Goal: Download file/media

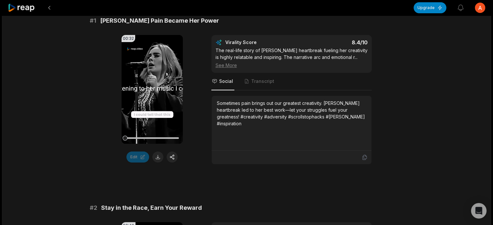
scroll to position [116, 0]
click at [160, 100] on video "Your browser does not support mp4 format." at bounding box center [152, 89] width 61 height 109
click at [161, 120] on video "Your browser does not support mp4 format." at bounding box center [152, 89] width 61 height 109
click at [150, 136] on div at bounding box center [152, 137] width 54 height 11
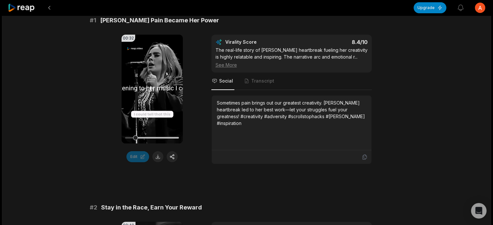
click at [153, 95] on video "Your browser does not support mp4 format." at bounding box center [152, 89] width 61 height 109
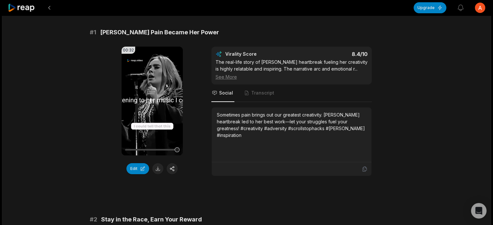
scroll to position [53, 0]
click at [223, 76] on div "See More" at bounding box center [292, 76] width 152 height 7
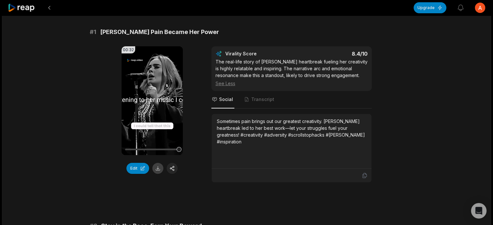
click at [158, 168] on button at bounding box center [157, 168] width 11 height 11
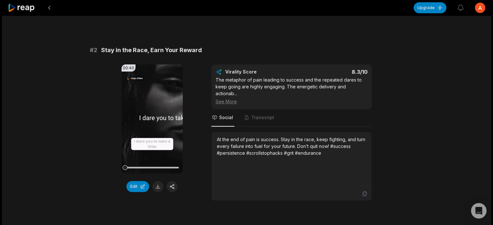
scroll to position [229, 0]
click at [158, 184] on button at bounding box center [157, 186] width 11 height 11
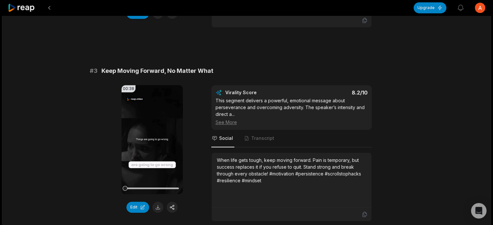
scroll to position [405, 0]
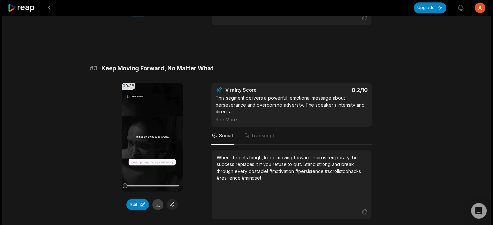
click at [160, 199] on button at bounding box center [157, 204] width 11 height 11
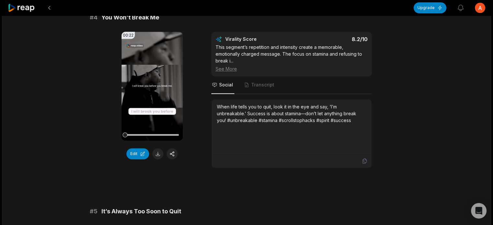
scroll to position [650, 0]
click at [158, 149] on button at bounding box center [157, 154] width 11 height 11
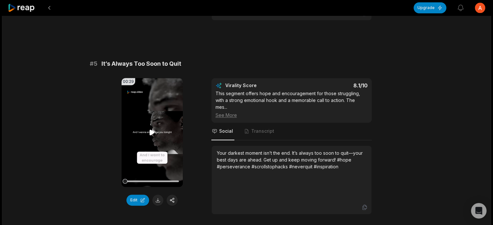
scroll to position [799, 0]
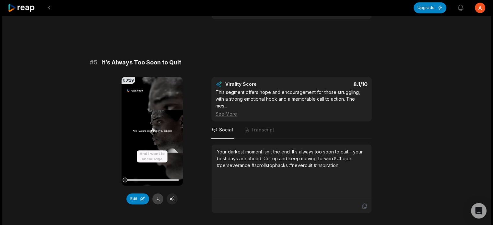
click at [156, 194] on button at bounding box center [157, 199] width 11 height 11
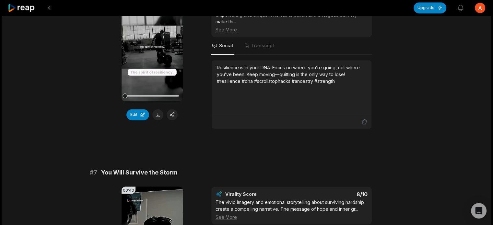
scroll to position [1079, 0]
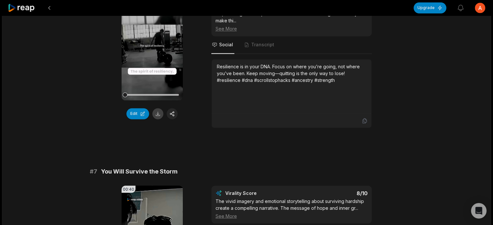
click at [161, 108] on button at bounding box center [157, 113] width 11 height 11
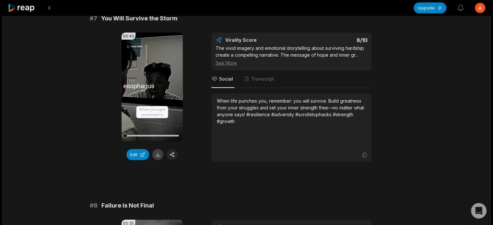
scroll to position [1235, 0]
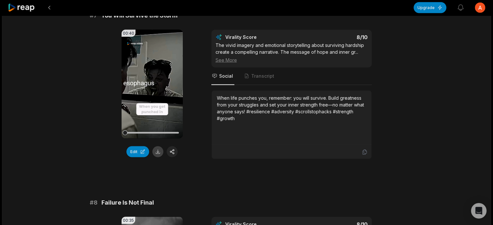
click at [157, 147] on button at bounding box center [157, 152] width 11 height 11
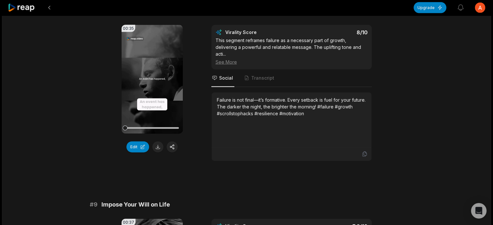
scroll to position [1431, 0]
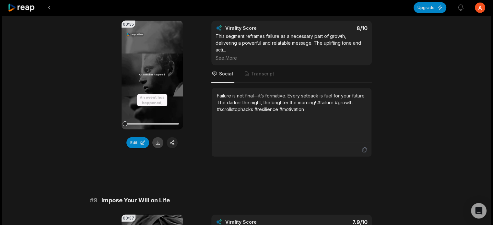
click at [154, 138] on button at bounding box center [157, 143] width 11 height 11
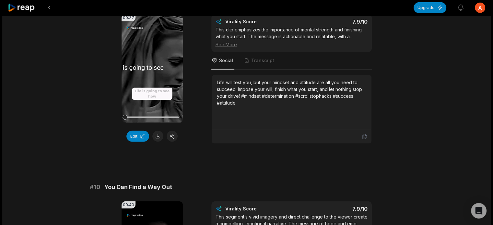
scroll to position [1633, 0]
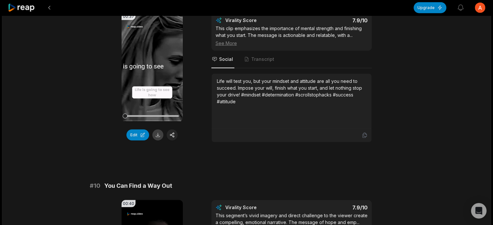
click at [156, 130] on button at bounding box center [157, 135] width 11 height 11
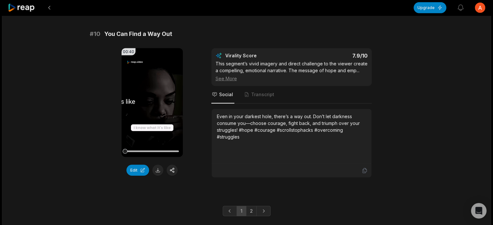
scroll to position [1791, 0]
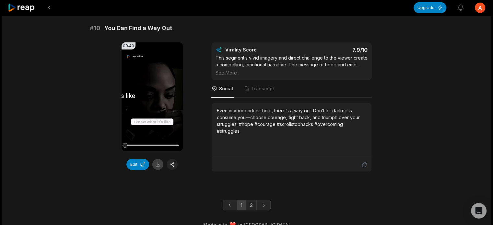
click at [157, 159] on button at bounding box center [157, 164] width 11 height 11
click at [246, 200] on link "2" at bounding box center [251, 205] width 11 height 10
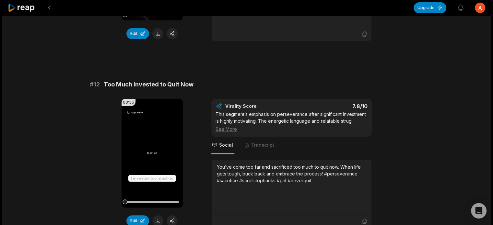
scroll to position [0, 0]
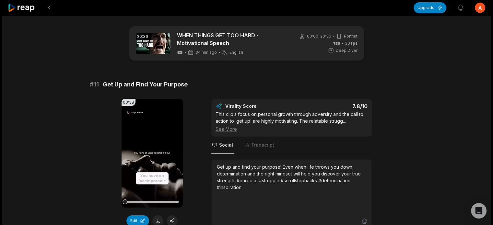
click at [231, 128] on div "See More" at bounding box center [292, 129] width 152 height 7
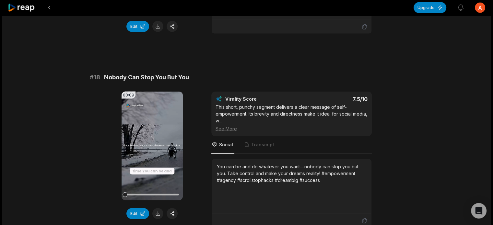
scroll to position [1397, 0]
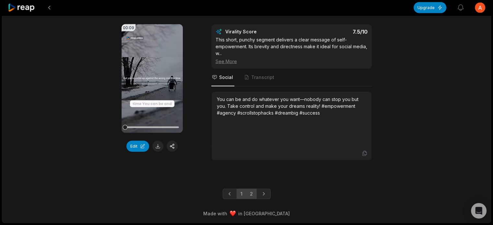
click at [242, 199] on link "1" at bounding box center [242, 194] width 10 height 10
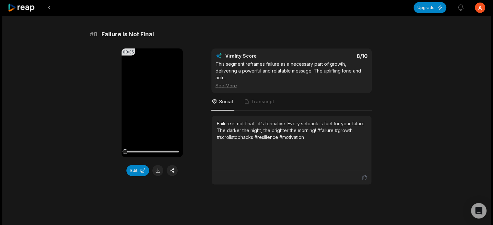
click at [234, 82] on div "See More" at bounding box center [292, 85] width 152 height 7
click at [257, 98] on span "Transcript" at bounding box center [260, 102] width 32 height 18
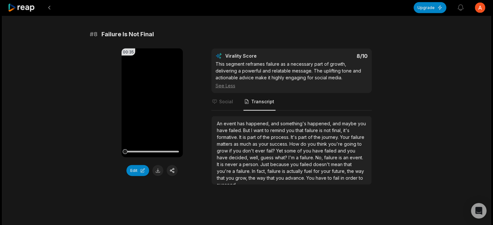
click at [252, 95] on span "Transcript" at bounding box center [260, 102] width 32 height 18
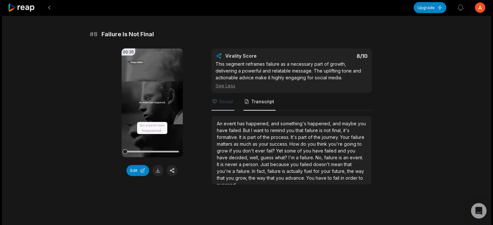
drag, startPoint x: 252, startPoint y: 95, endPoint x: 226, endPoint y: 96, distance: 26.3
click at [226, 96] on span "Social" at bounding box center [222, 102] width 23 height 18
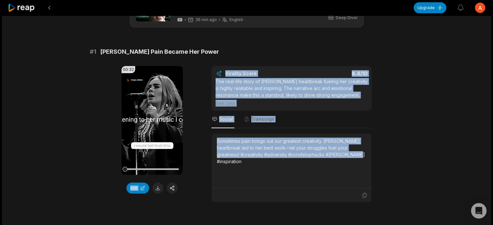
drag, startPoint x: 350, startPoint y: 154, endPoint x: 196, endPoint y: 139, distance: 154.5
click at [196, 139] on div "00:32 Your browser does not support mp4 format. Edit Virality Score 8.4 /10 The…" at bounding box center [247, 134] width 314 height 137
click at [355, 155] on div "Sometimes pain brings out our greatest creativity. [PERSON_NAME] heartbreak led…" at bounding box center [292, 151] width 150 height 27
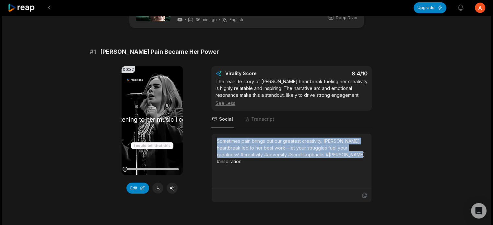
drag, startPoint x: 355, startPoint y: 155, endPoint x: 211, endPoint y: 140, distance: 143.7
click at [212, 140] on div "Sometimes pain brings out our greatest creativity. [PERSON_NAME] heartbreak led…" at bounding box center [292, 161] width 160 height 55
copy div "Sometimes pain brings out our greatest creativity. [PERSON_NAME] heartbreak led…"
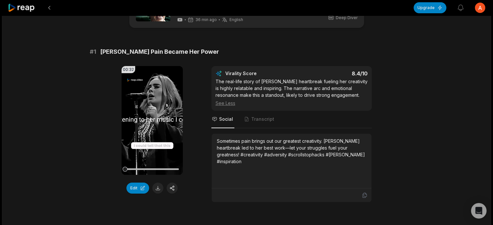
click at [223, 103] on div "See Less" at bounding box center [292, 103] width 152 height 7
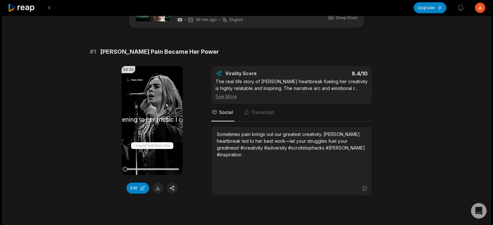
click at [226, 96] on div "See More" at bounding box center [292, 96] width 152 height 7
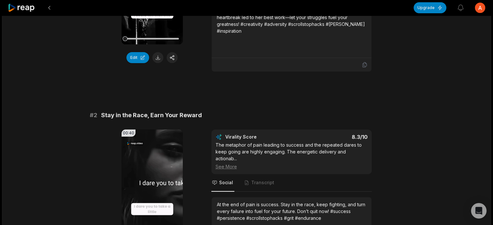
scroll to position [166, 0]
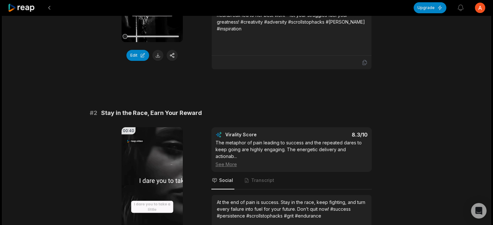
click at [233, 161] on div "See More" at bounding box center [292, 164] width 152 height 7
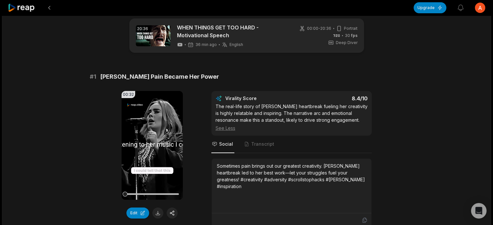
scroll to position [0, 0]
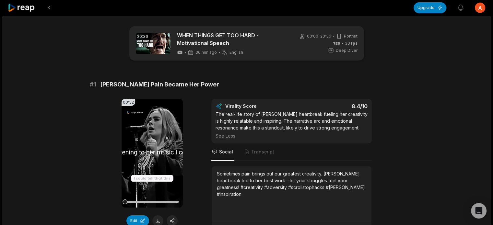
click at [241, 122] on div "The real-life story of Adele’s heartbreak fueling her creativity is highly rela…" at bounding box center [292, 125] width 152 height 29
click at [49, 6] on button at bounding box center [49, 8] width 12 height 12
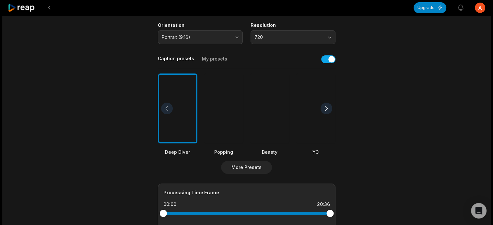
scroll to position [120, 0]
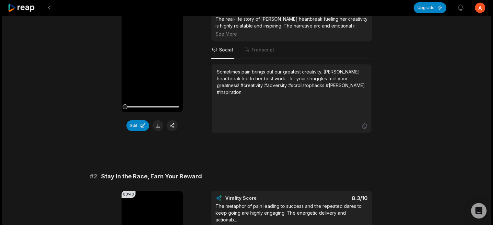
scroll to position [105, 0]
